Goal: Task Accomplishment & Management: Manage account settings

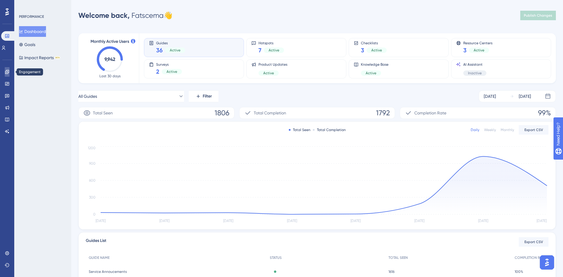
click at [6, 74] on link at bounding box center [7, 72] width 5 height 10
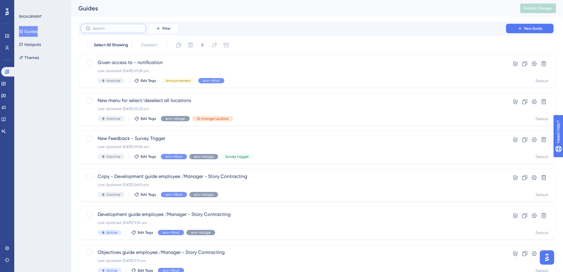
click at [116, 30] on input "text" at bounding box center [117, 28] width 48 height 4
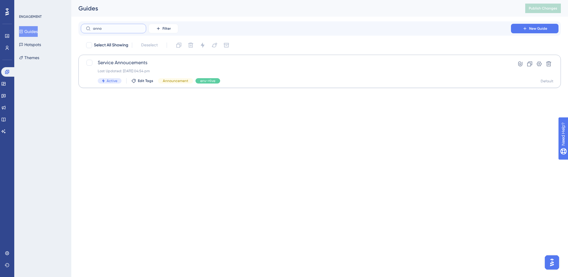
type input "anno"
click at [131, 59] on span "Service Annoucements" at bounding box center [296, 62] width 396 height 7
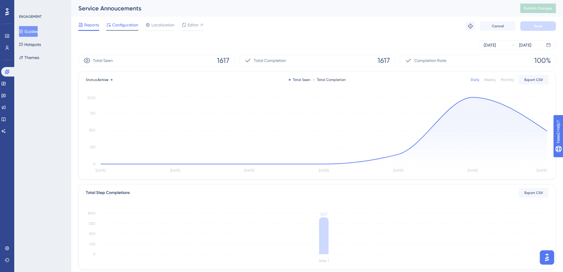
click at [127, 24] on span "Configuration" at bounding box center [125, 24] width 26 height 7
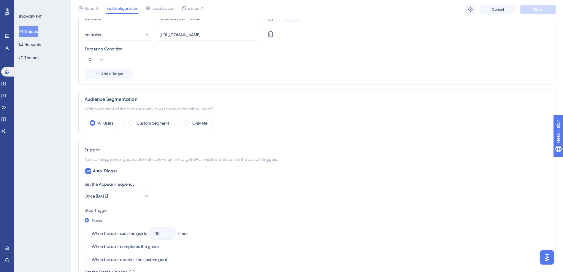
scroll to position [208, 0]
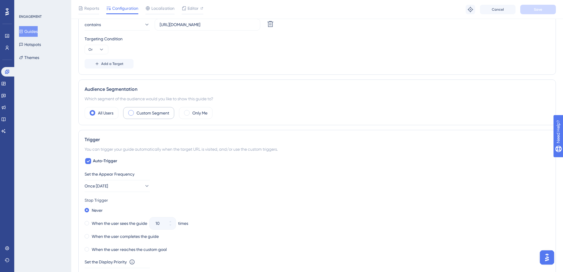
click at [137, 115] on label "Custom Segment" at bounding box center [153, 113] width 33 height 7
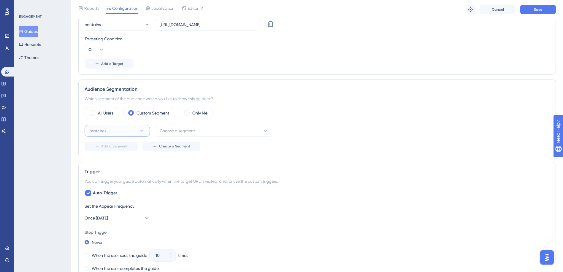
click at [131, 133] on button "matches" at bounding box center [117, 131] width 65 height 12
click at [163, 132] on span "Choose a segment" at bounding box center [177, 130] width 35 height 7
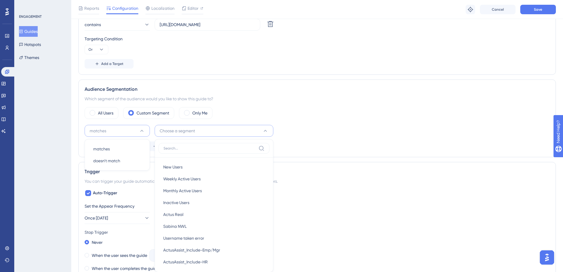
scroll to position [250, 0]
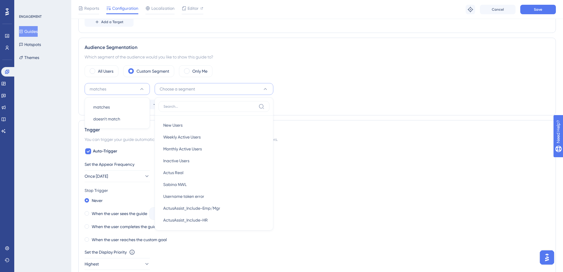
click at [134, 87] on button "matches" at bounding box center [117, 89] width 65 height 12
click at [107, 69] on label "All Users" at bounding box center [105, 71] width 15 height 7
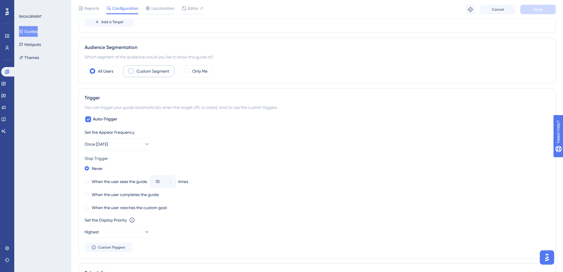
click at [149, 74] on label "Custom Segment" at bounding box center [153, 71] width 33 height 7
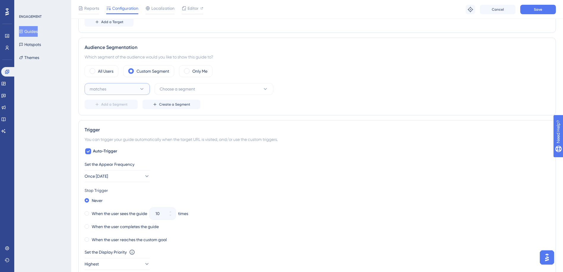
click at [124, 90] on button "matches" at bounding box center [117, 89] width 65 height 12
click at [116, 106] on div "matches matches" at bounding box center [117, 107] width 48 height 12
click at [169, 91] on span "Choose a segment" at bounding box center [177, 89] width 35 height 7
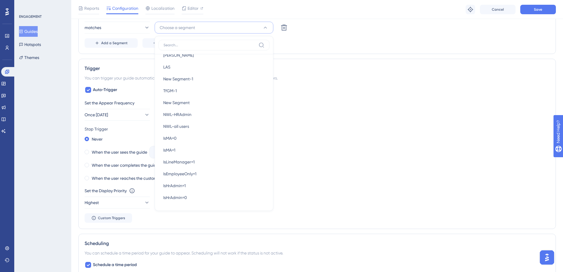
scroll to position [322, 0]
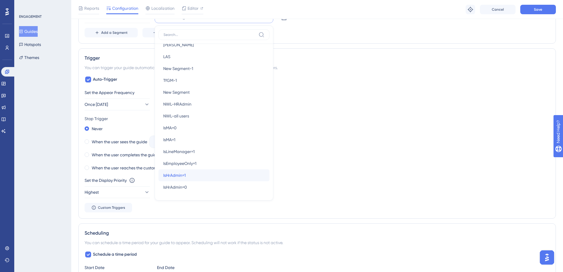
click at [182, 176] on span "IsHrAdmin=1" at bounding box center [174, 175] width 23 height 7
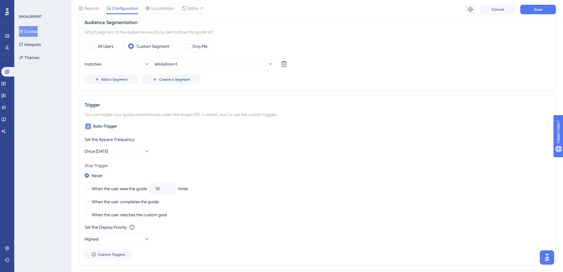
scroll to position [292, 0]
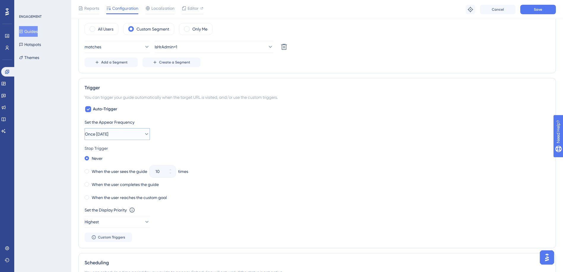
click at [90, 133] on span "Once [DATE]" at bounding box center [96, 134] width 23 height 7
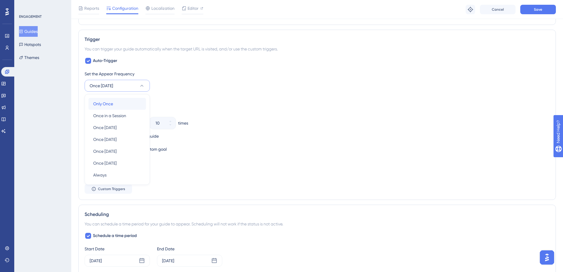
click at [96, 106] on span "Only Once" at bounding box center [103, 103] width 20 height 7
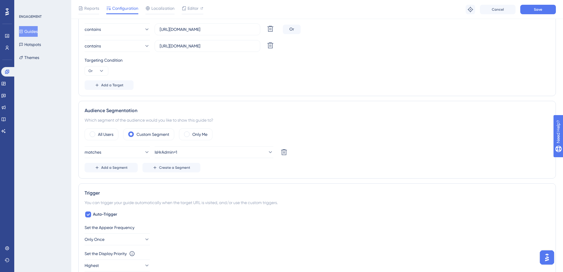
scroll to position [132, 0]
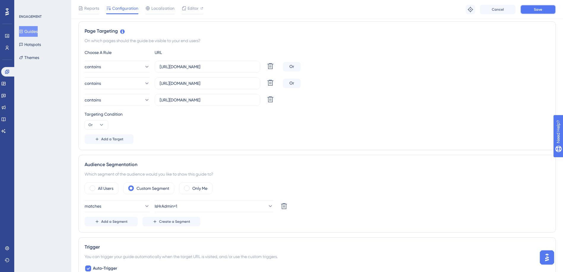
click at [539, 10] on span "Save" at bounding box center [538, 9] width 8 height 5
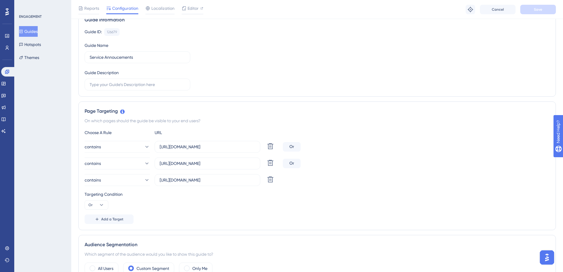
scroll to position [0, 0]
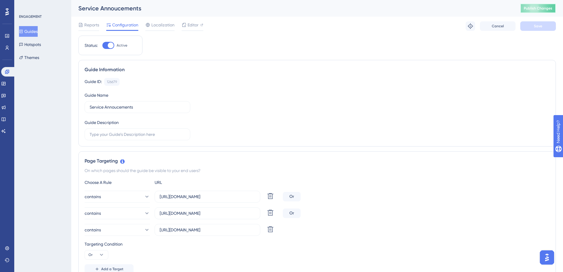
click at [546, 8] on span "Publish Changes" at bounding box center [538, 8] width 29 height 5
